Goal: Complete application form

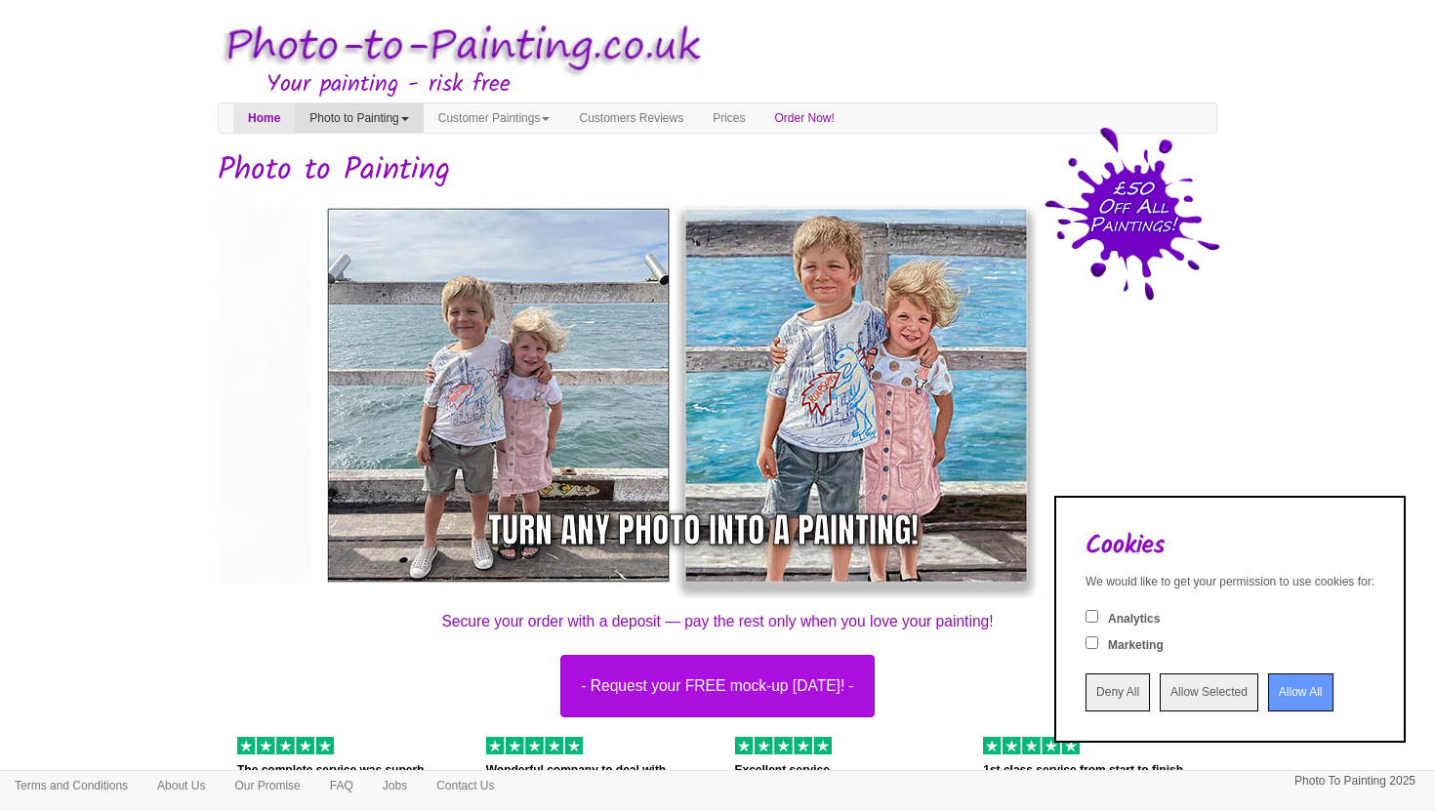
click at [418, 115] on link "Photo to Painting" at bounding box center [359, 117] width 128 height 29
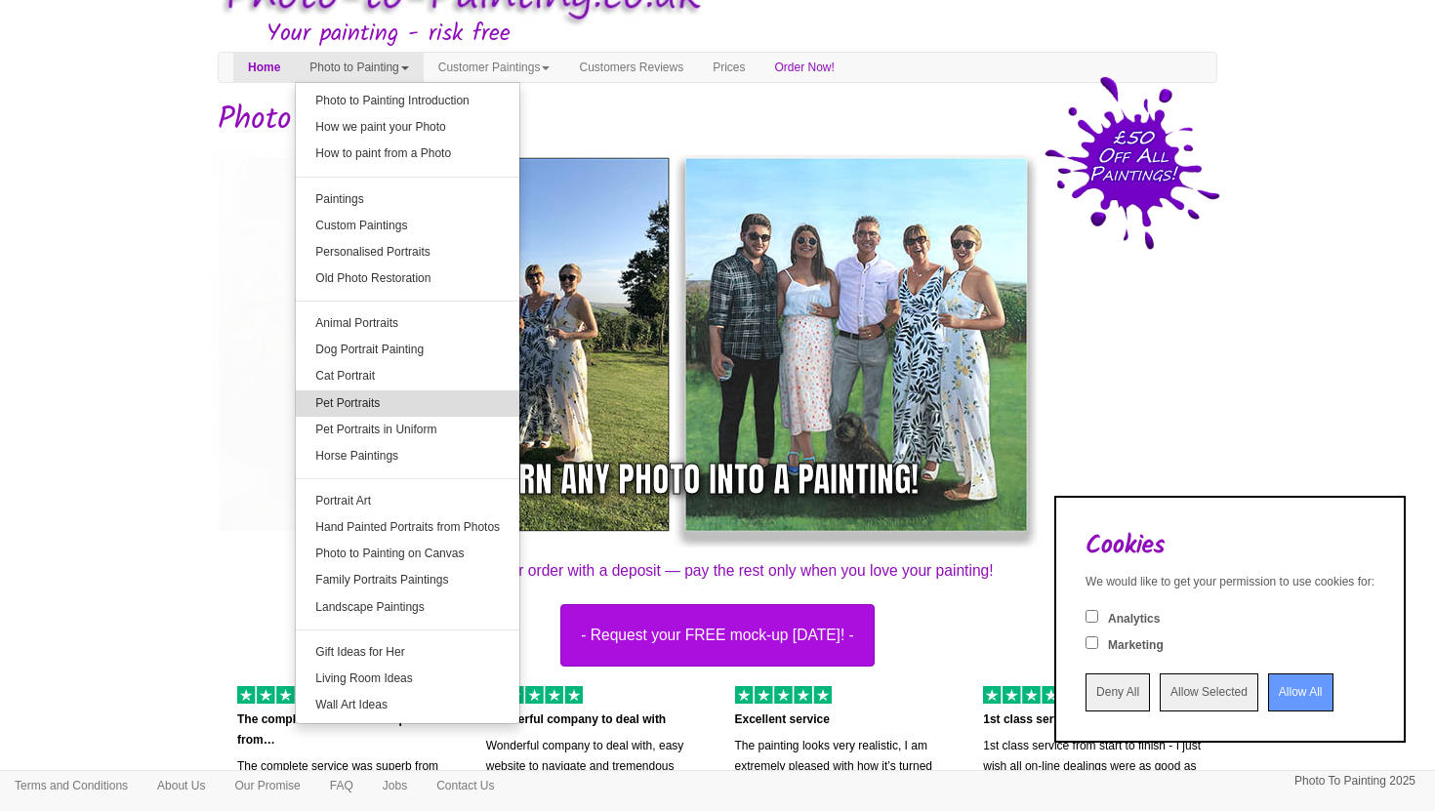
scroll to position [56, 0]
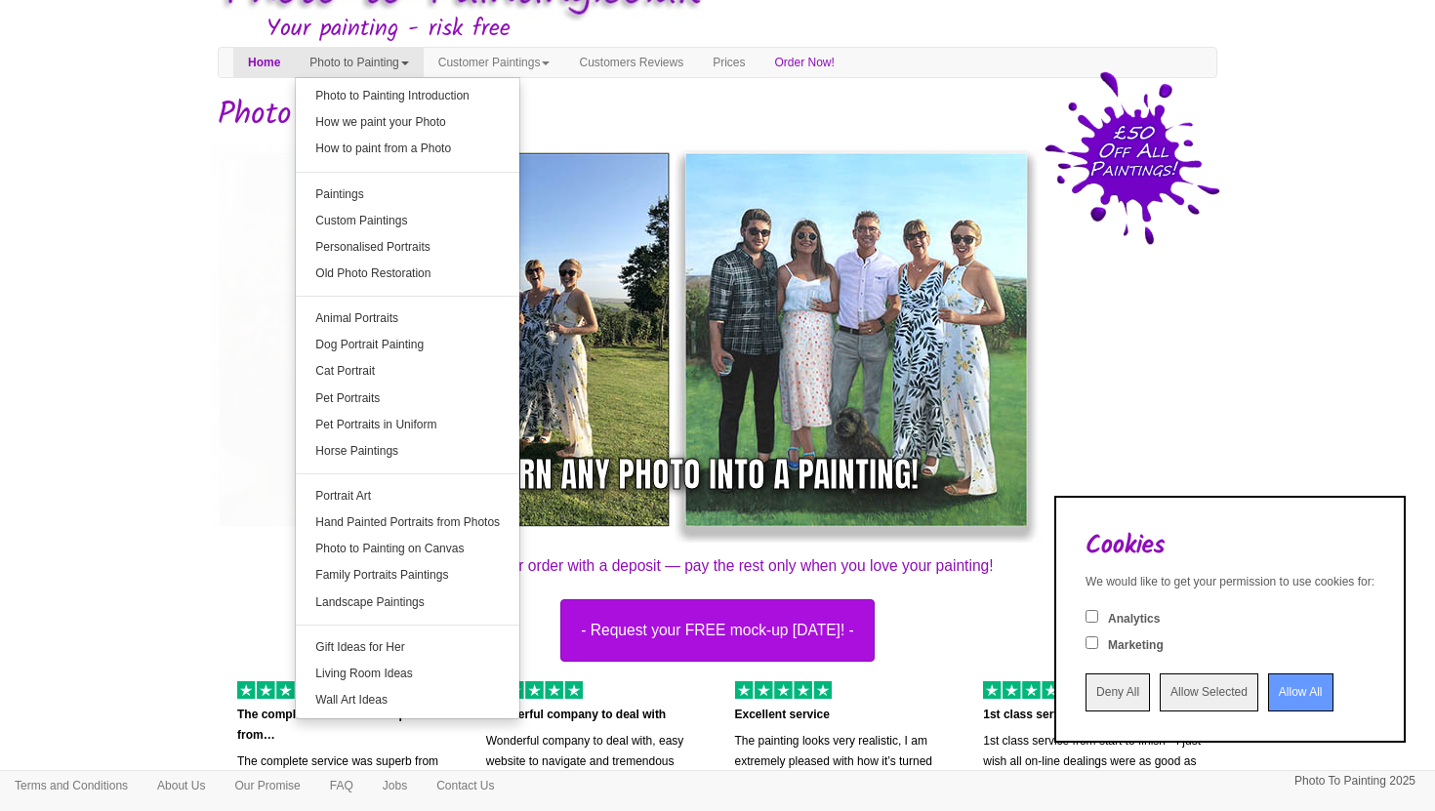
click at [233, 500] on img at bounding box center [569, 340] width 732 height 406
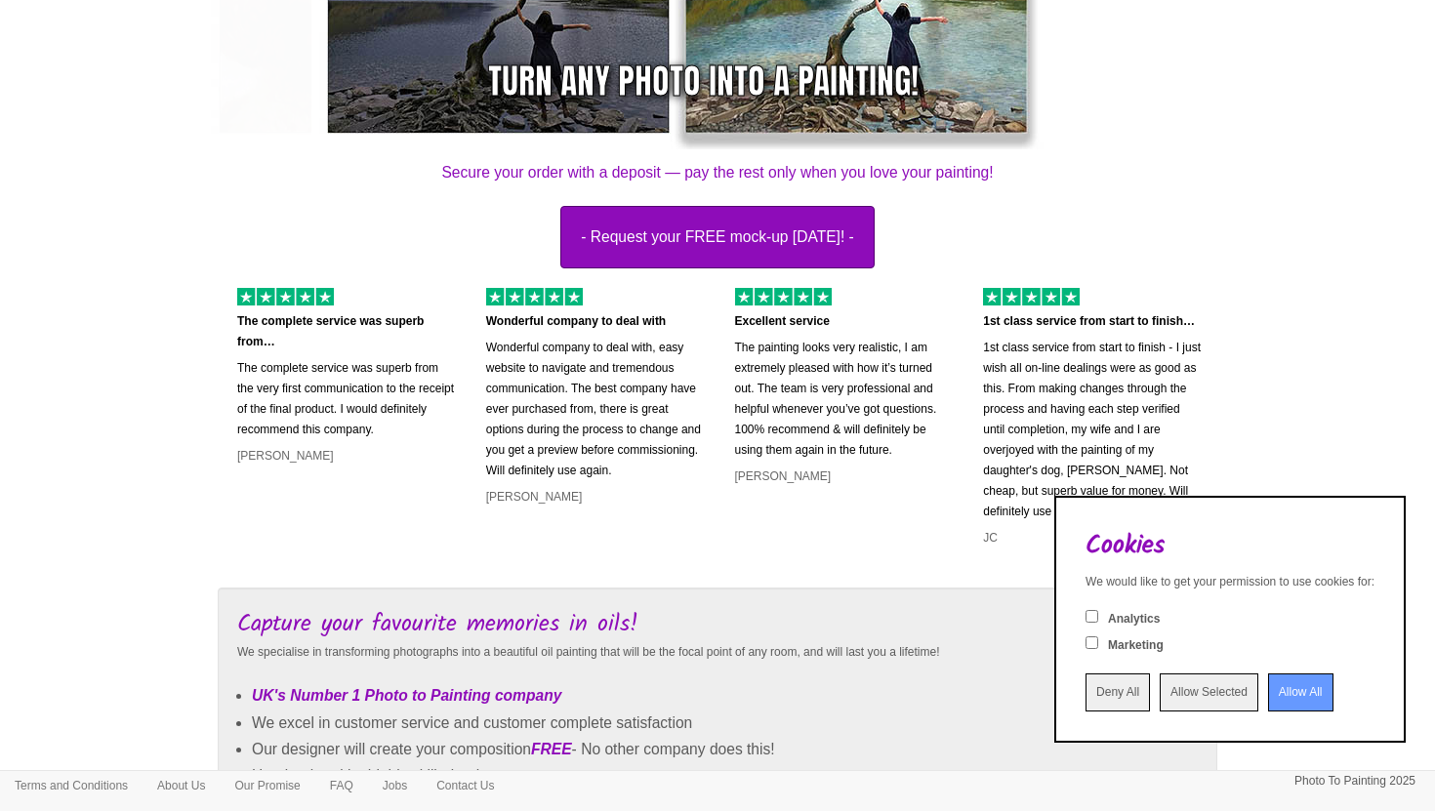
scroll to position [448, 0]
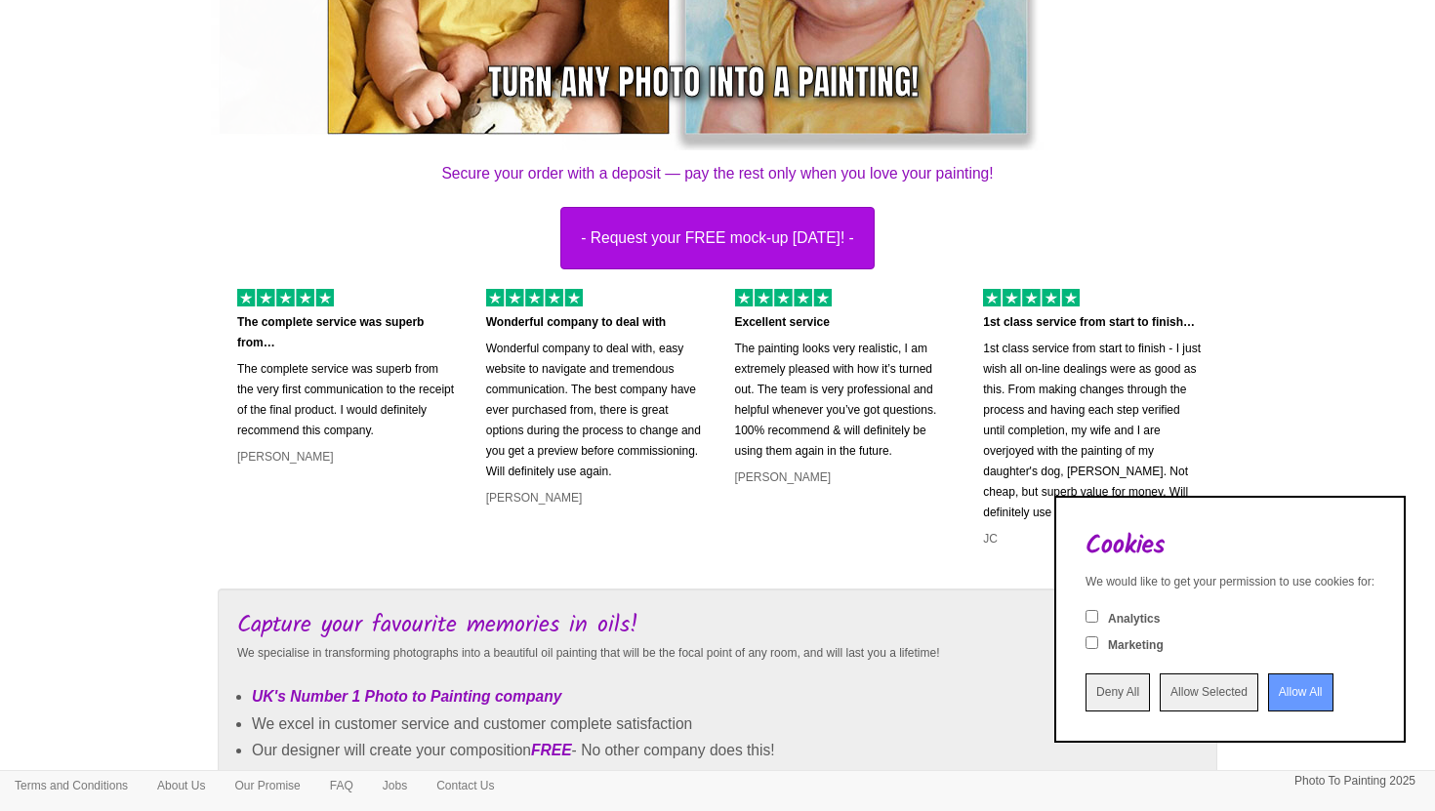
click at [1268, 698] on input "Allow All" at bounding box center [1300, 693] width 65 height 38
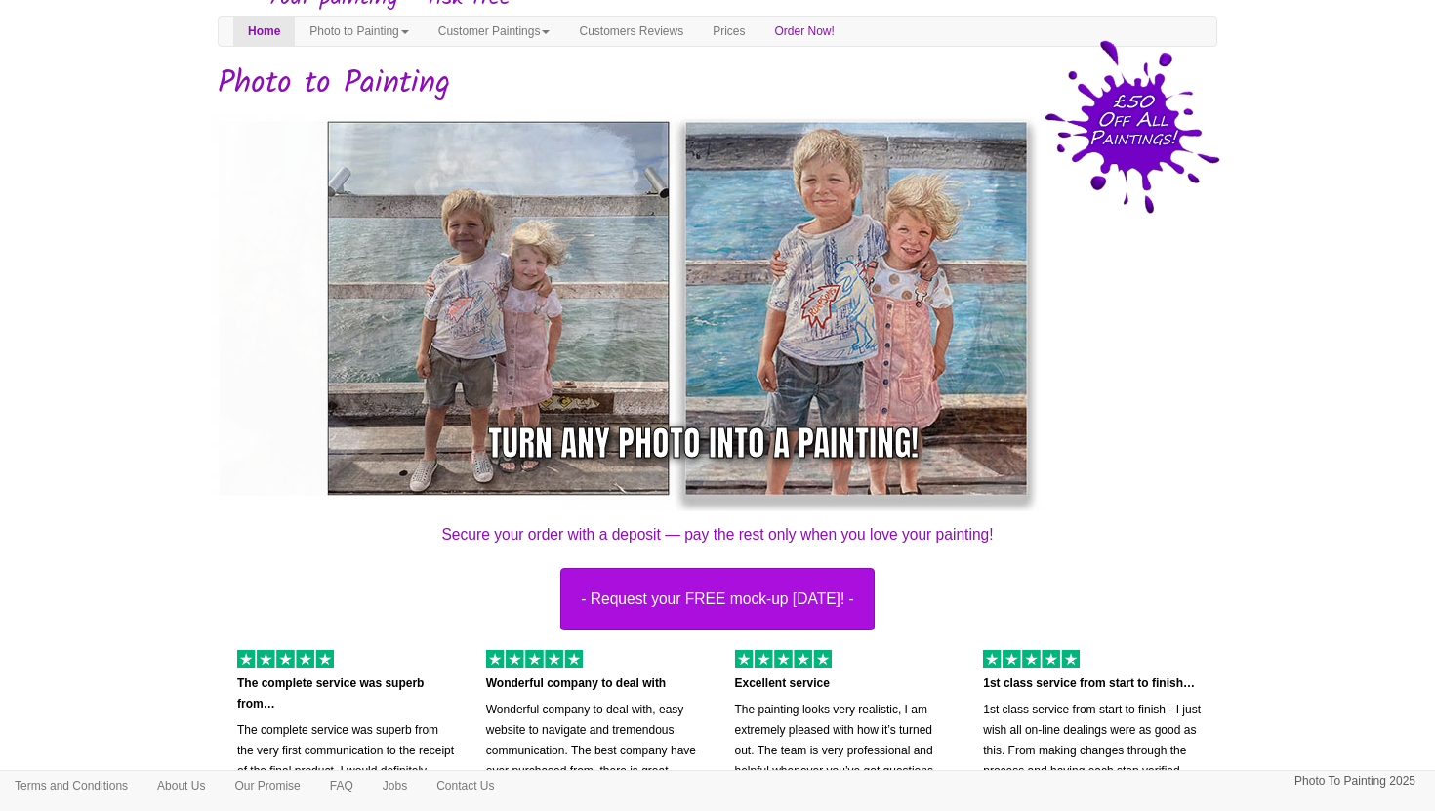
scroll to position [89, 0]
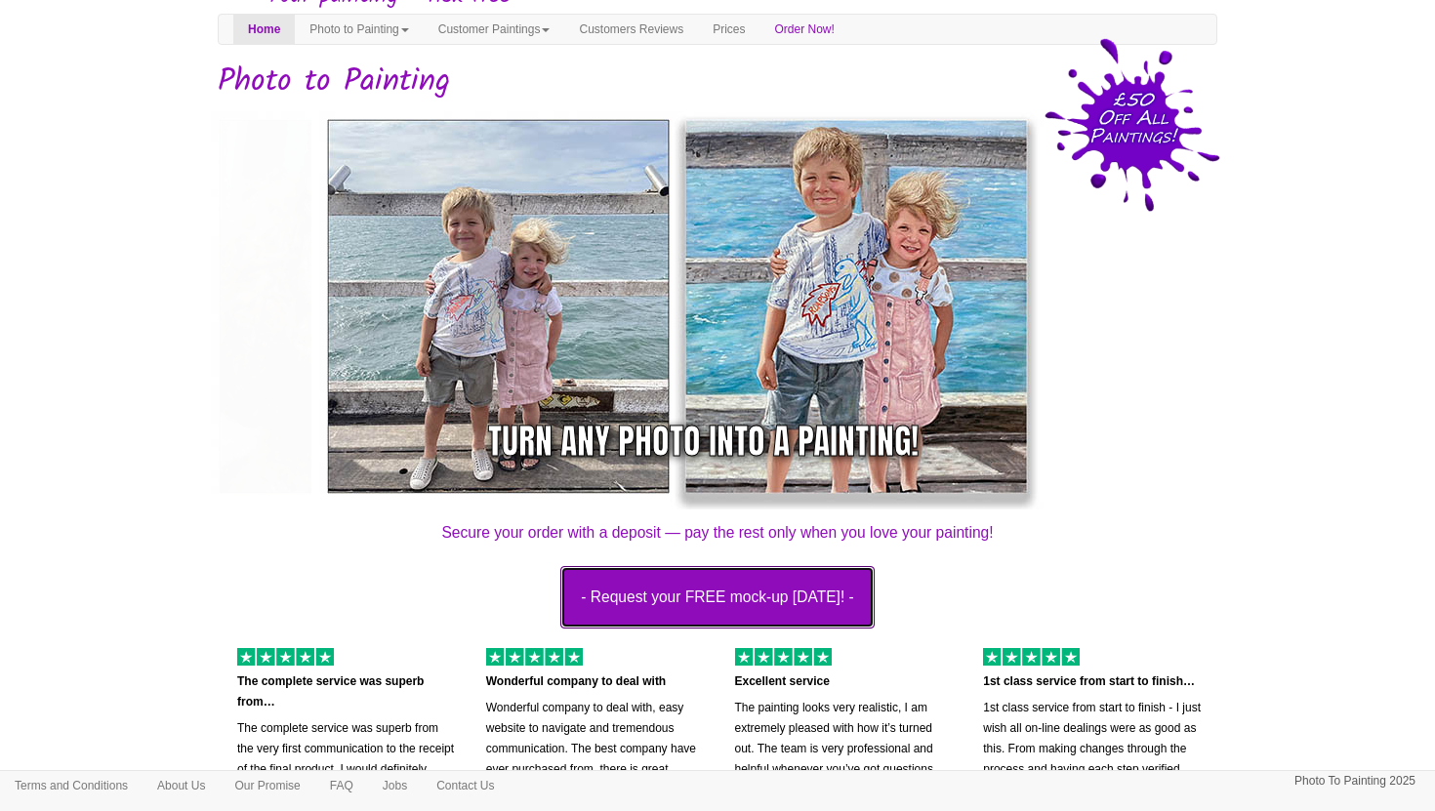
click at [875, 591] on button "- Request your FREE mock-up [DATE]! -" at bounding box center [717, 597] width 314 height 62
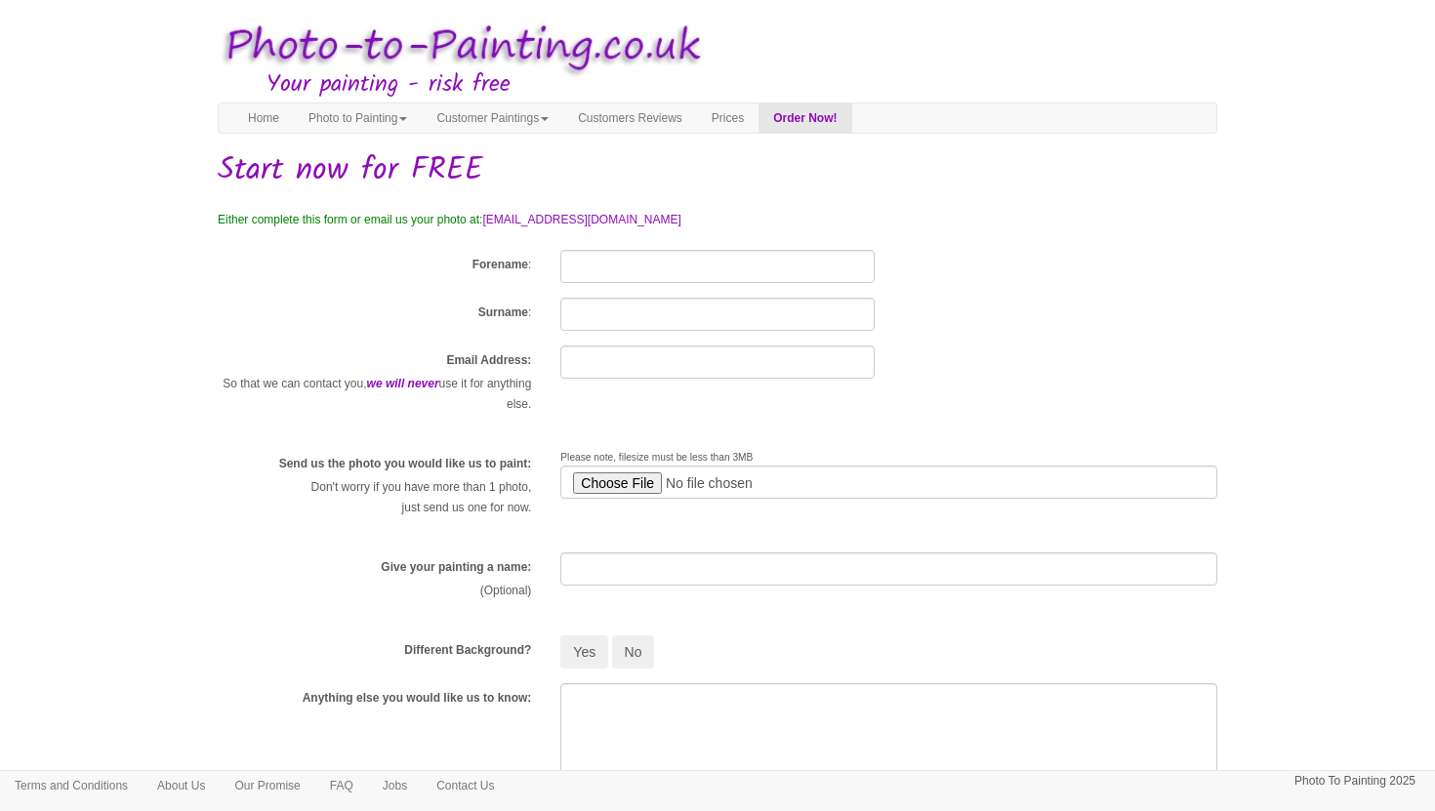
scroll to position [20, 0]
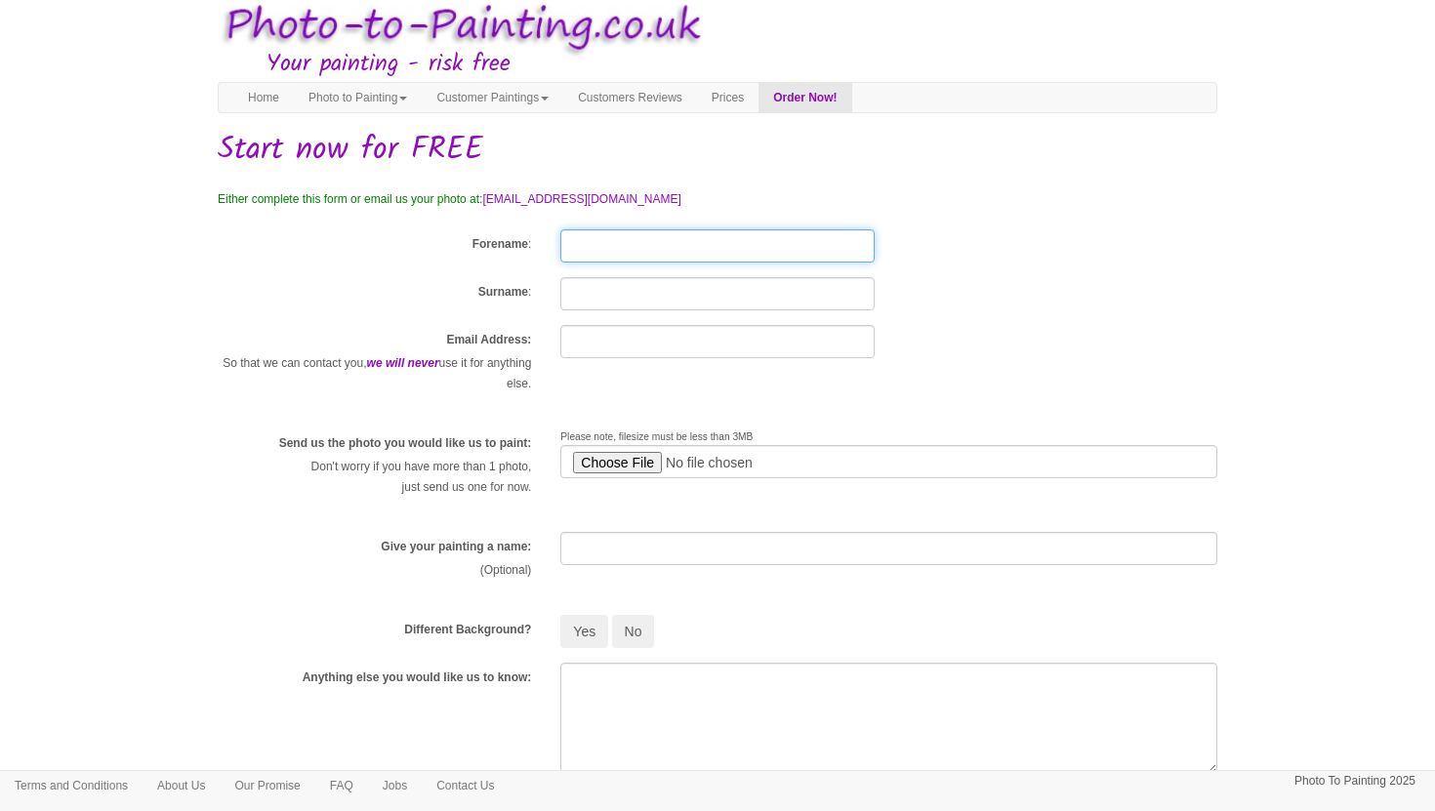
click at [668, 248] on input "Forename" at bounding box center [716, 245] width 313 height 33
type input "lauren"
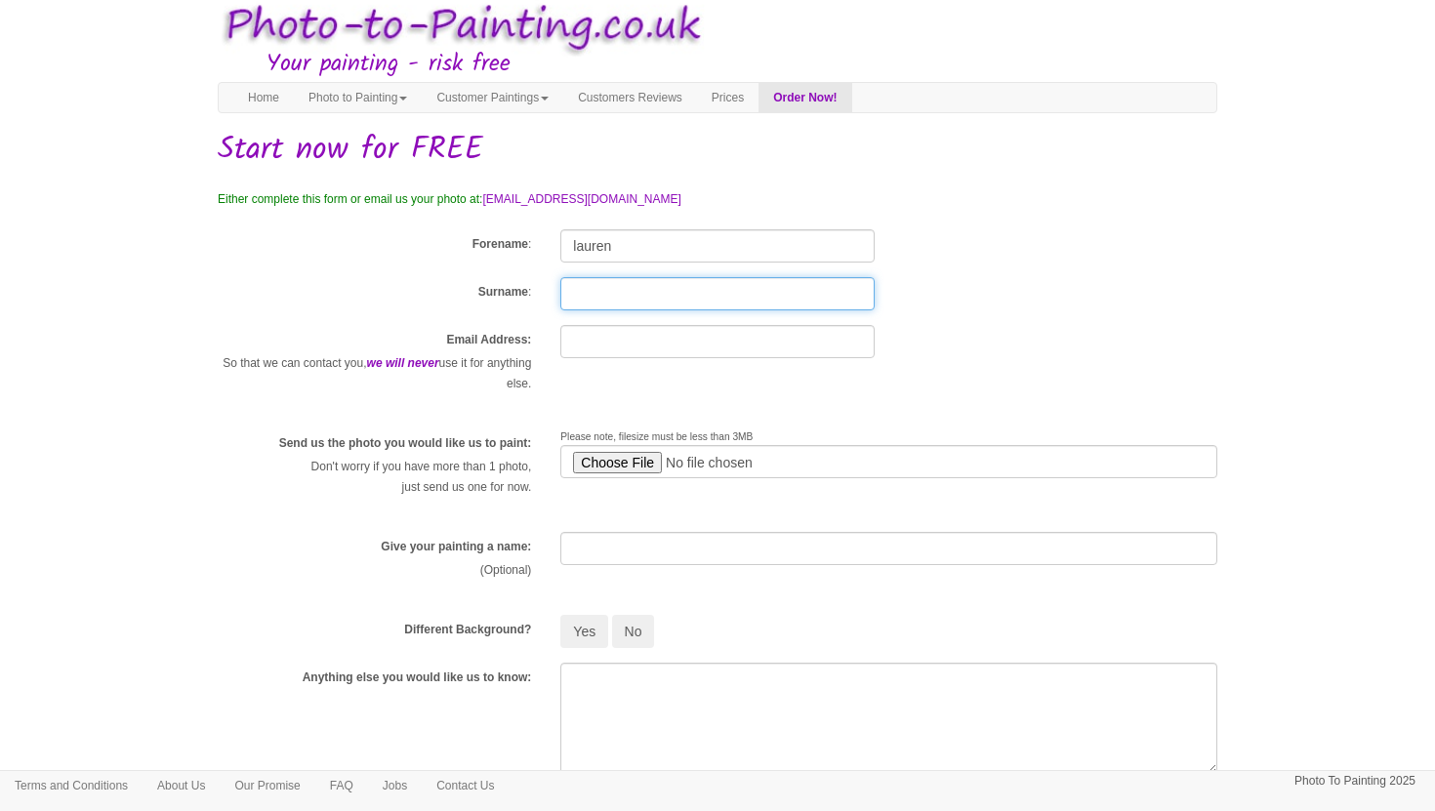
type input "[PERSON_NAME]"
type input "[EMAIL_ADDRESS][PERSON_NAME][DOMAIN_NAME]"
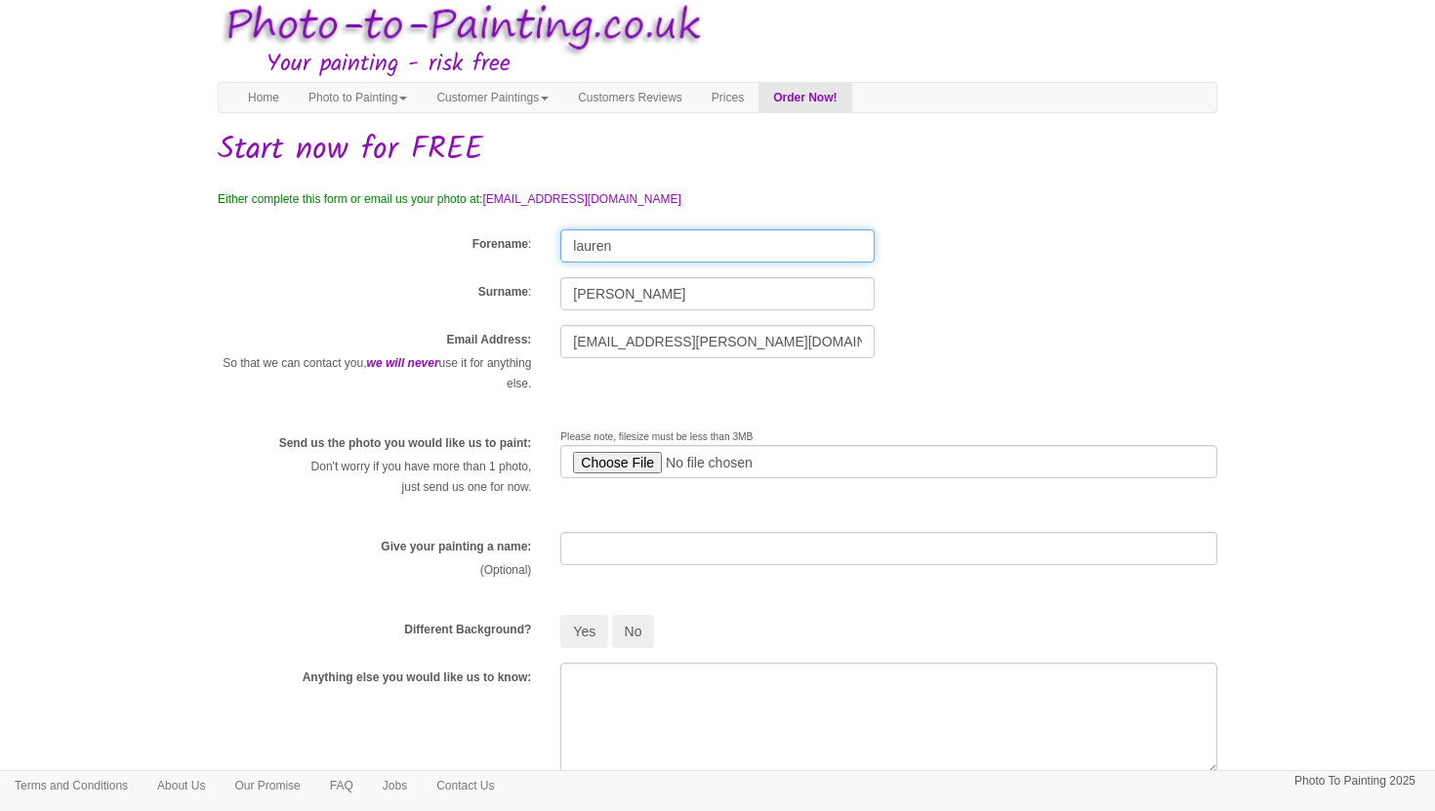
type input "C:\fakepath\IMG_8618.jpg"
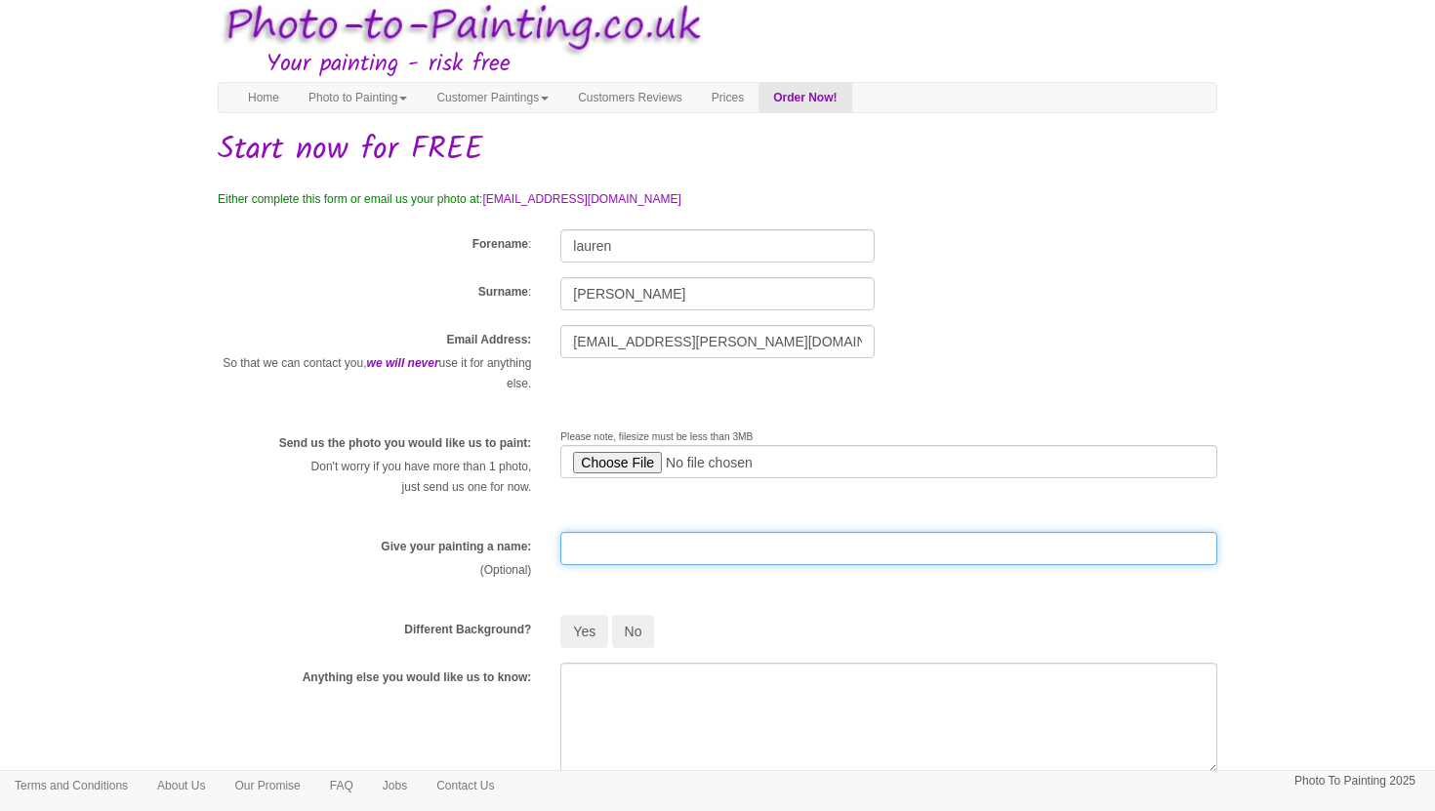
click at [725, 552] on input "text" at bounding box center [888, 548] width 657 height 33
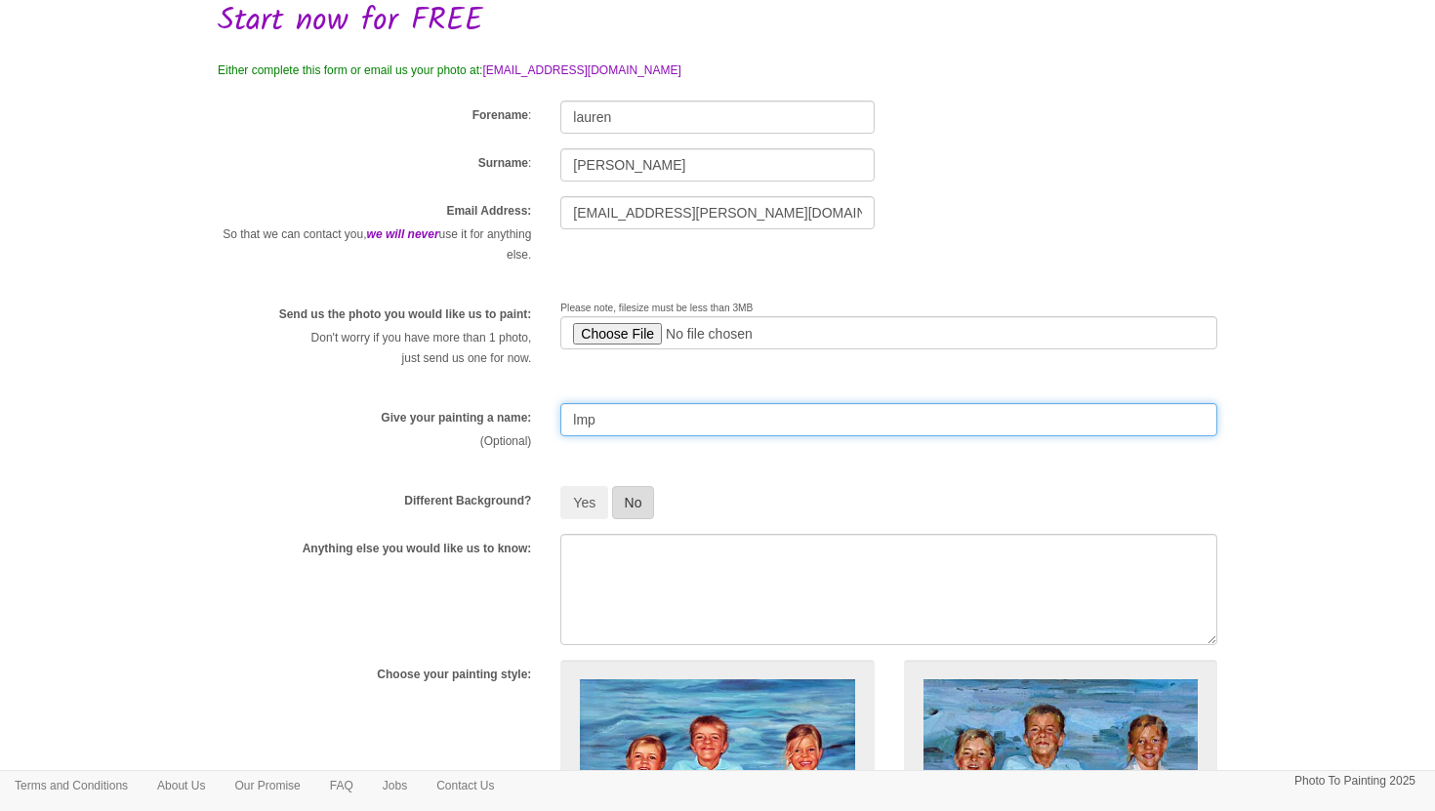
type input "lmp"
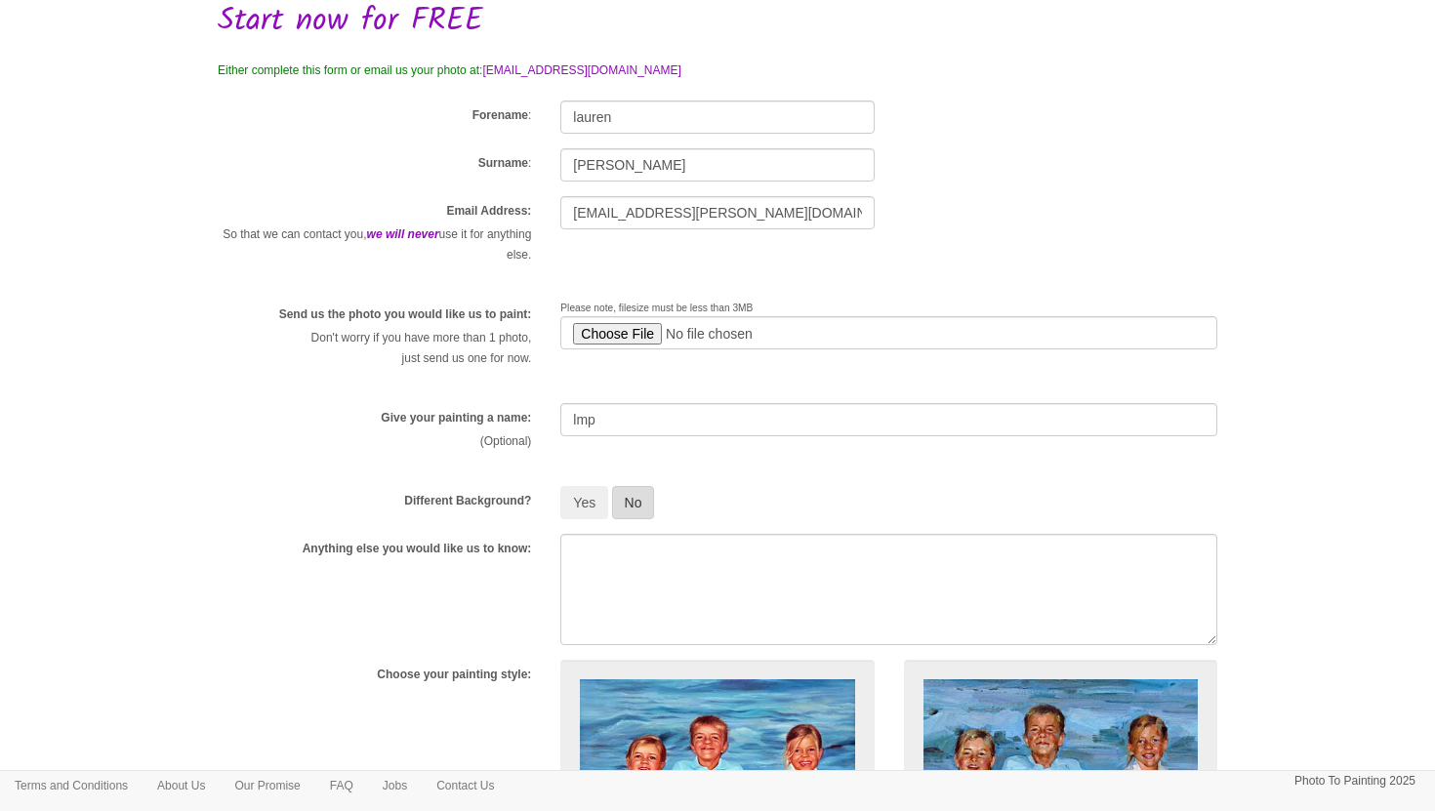
click at [624, 509] on button "No" at bounding box center [633, 502] width 43 height 33
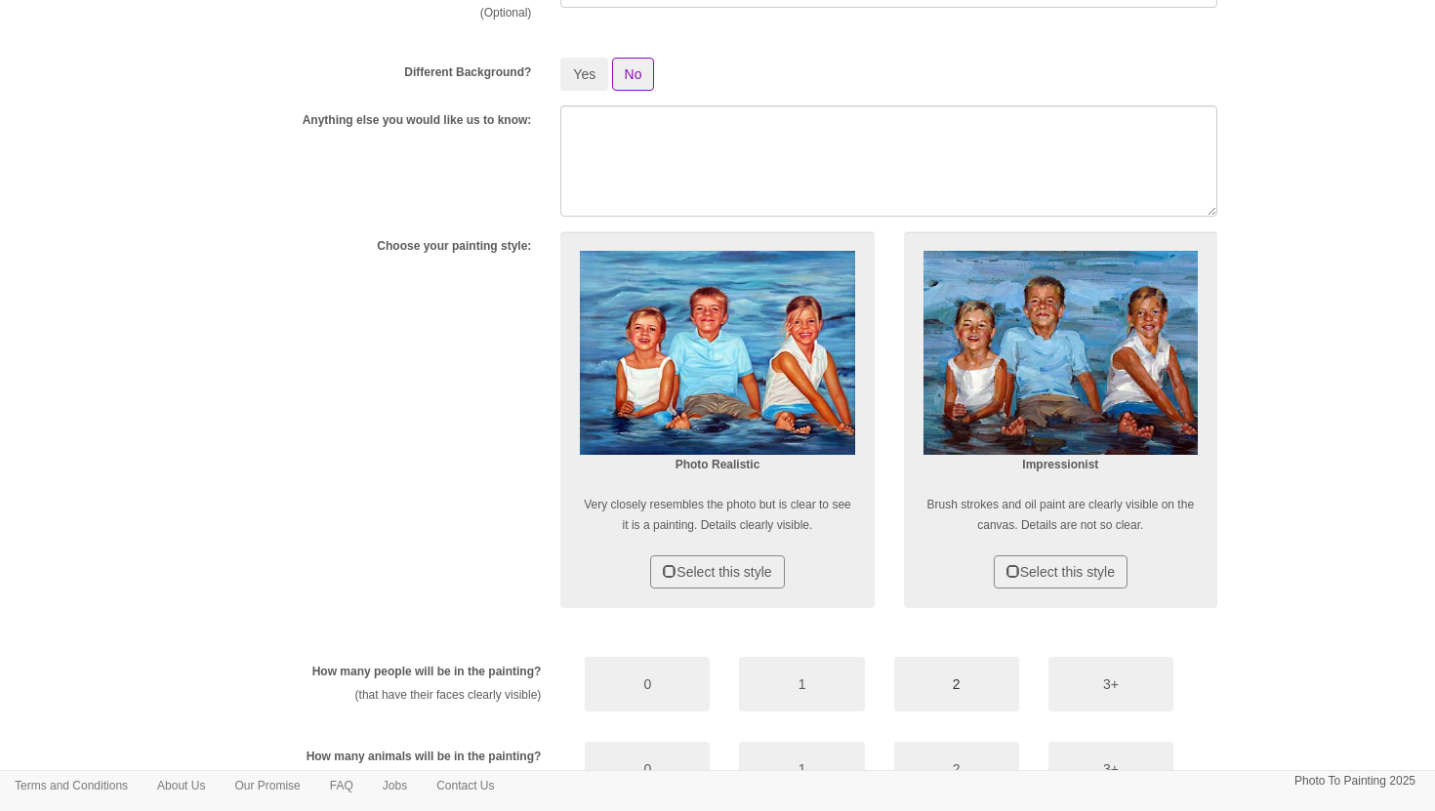
scroll to position [579, 0]
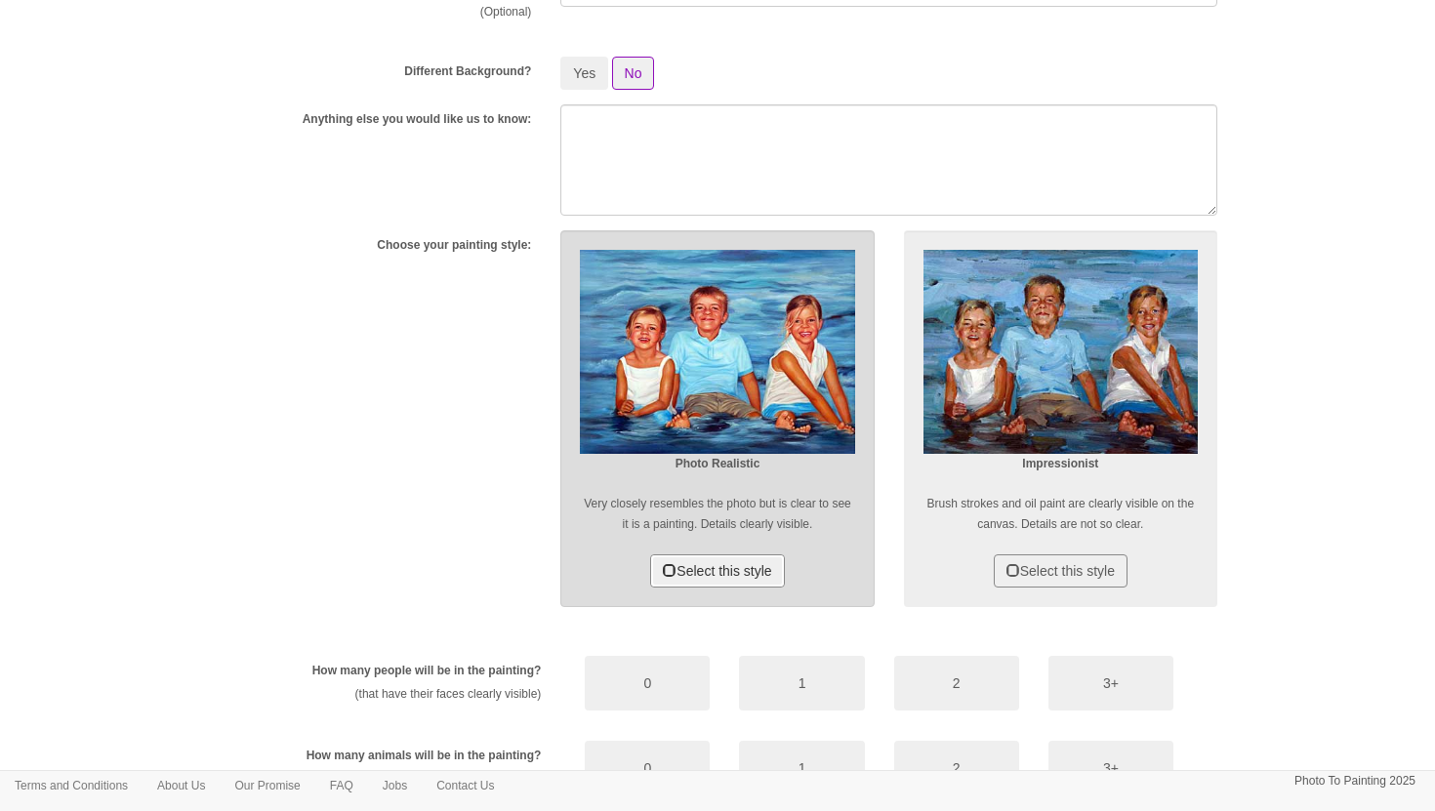
click at [753, 576] on button "Select this style" at bounding box center [717, 570] width 134 height 33
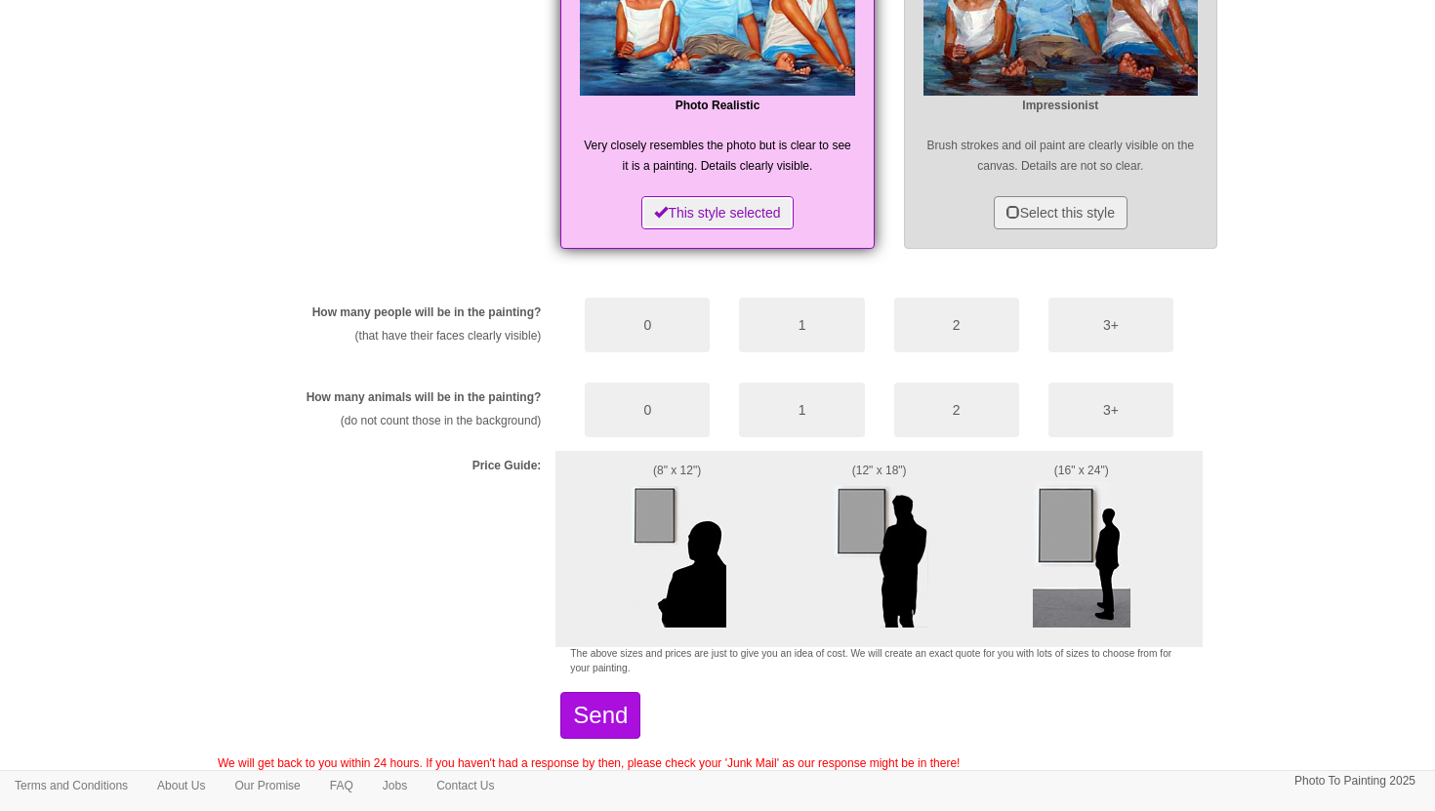
scroll to position [968, 0]
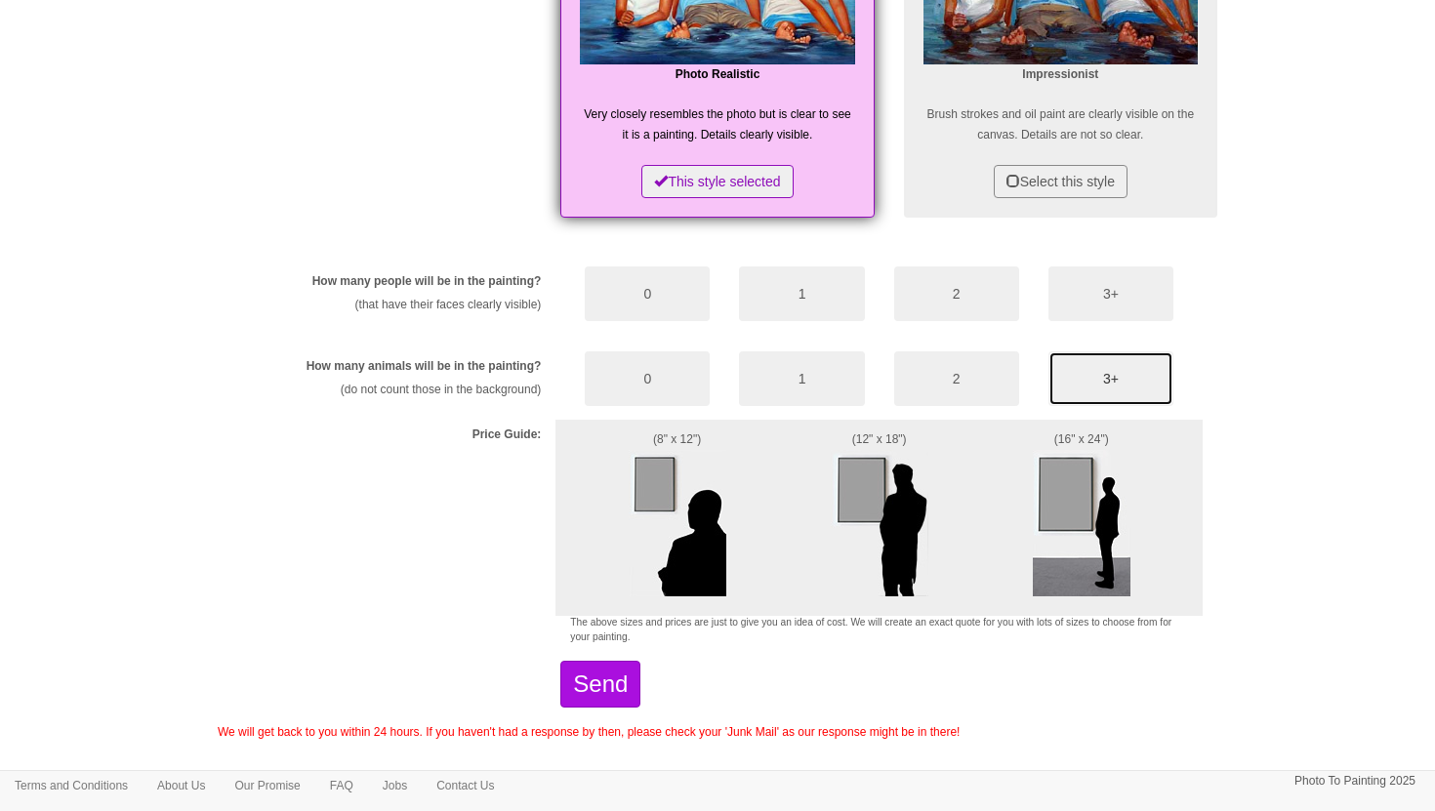
click at [1137, 365] on button "3+" at bounding box center [1110, 378] width 125 height 55
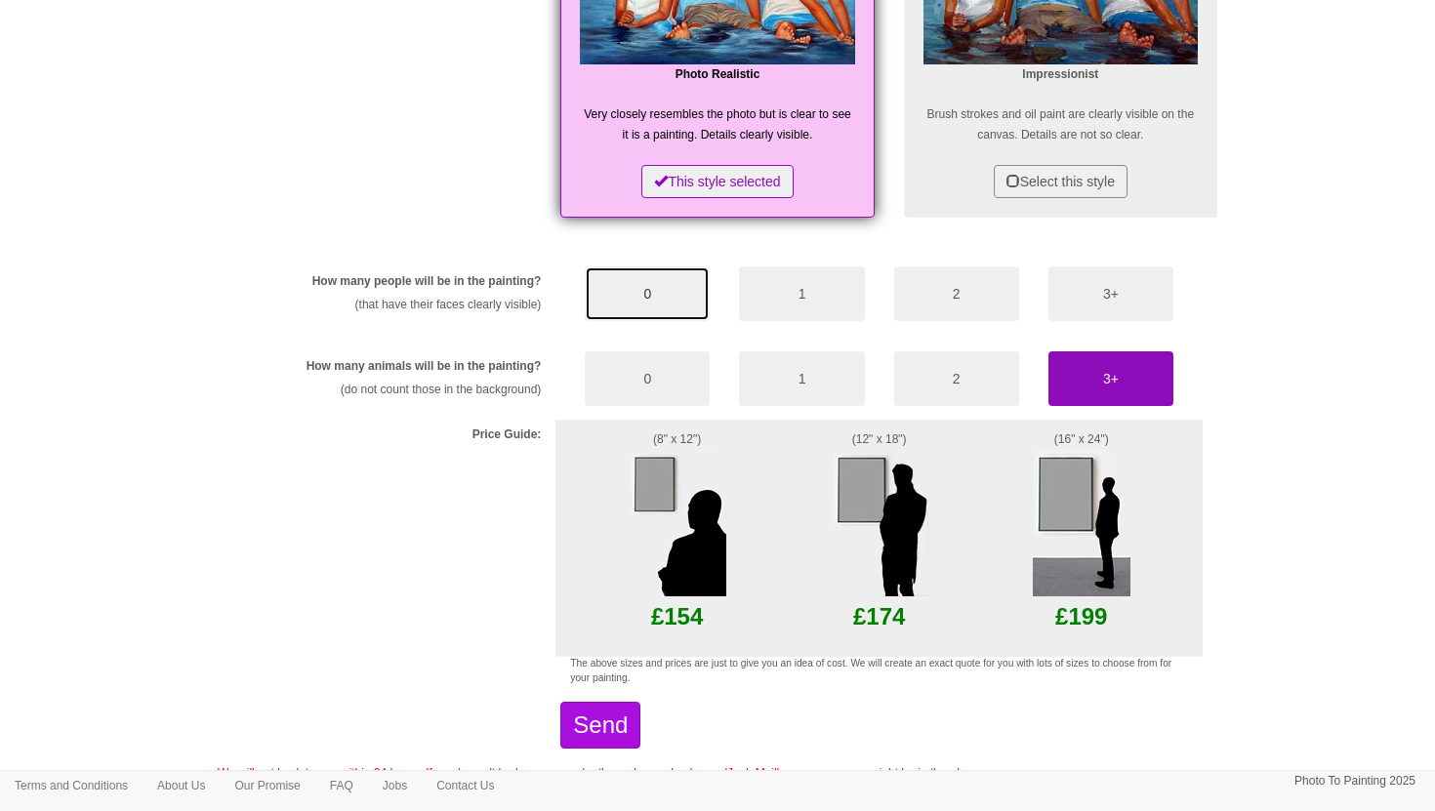
click at [616, 286] on button "0" at bounding box center [647, 293] width 125 height 55
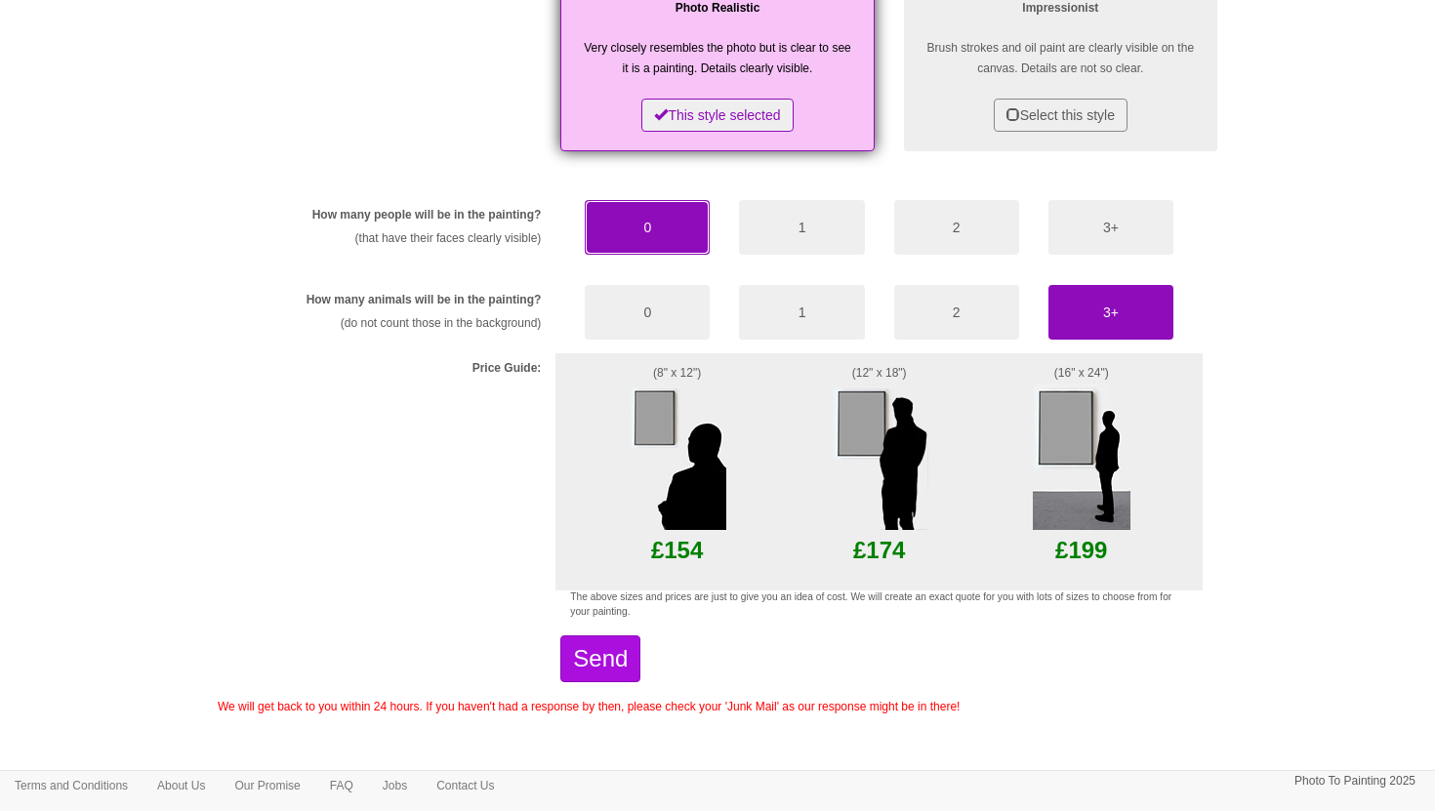
scroll to position [1039, 0]
